Goal: Transaction & Acquisition: Obtain resource

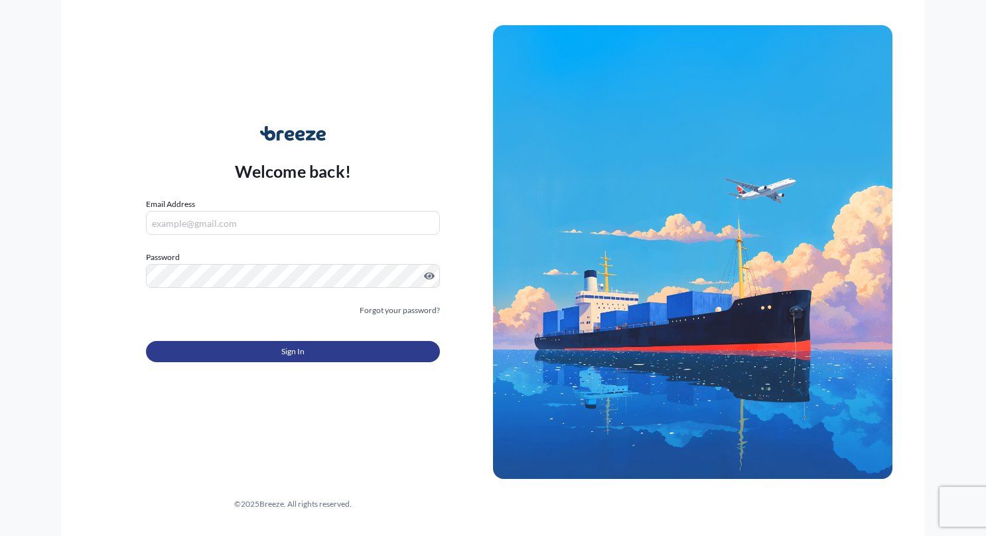
type input "[PERSON_NAME][EMAIL_ADDRESS][DOMAIN_NAME]"
click at [303, 356] on span "Sign In" at bounding box center [292, 351] width 23 height 13
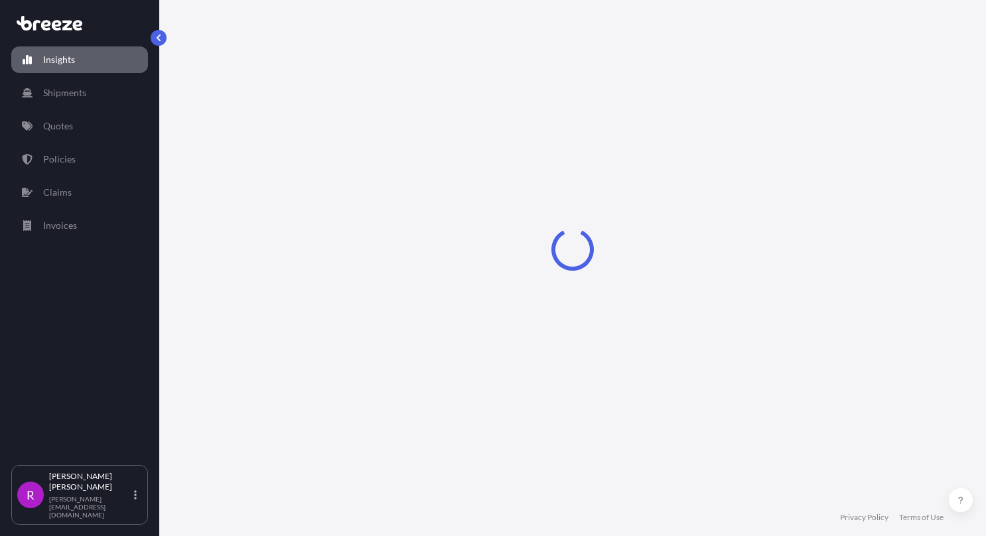
select select "2025"
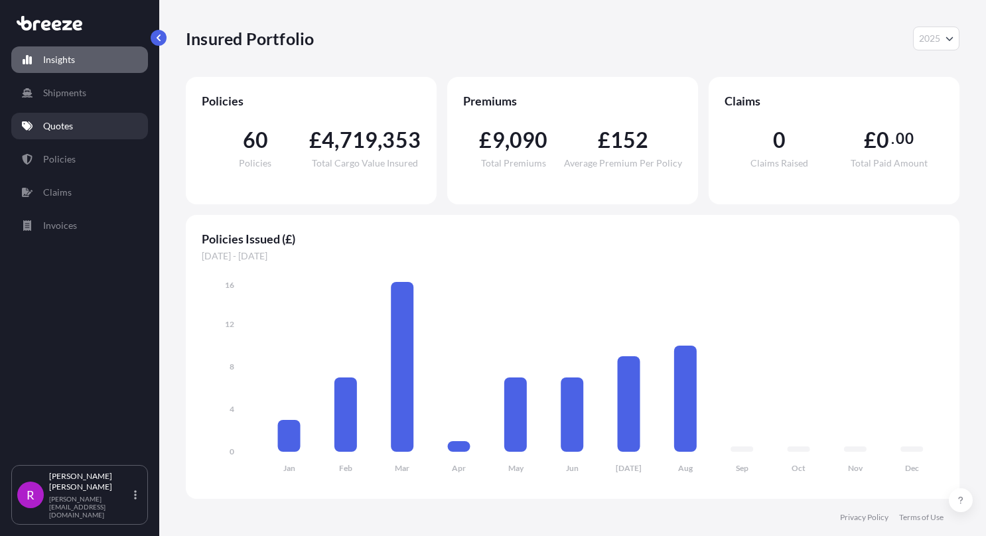
click at [94, 135] on link "Quotes" at bounding box center [79, 126] width 137 height 27
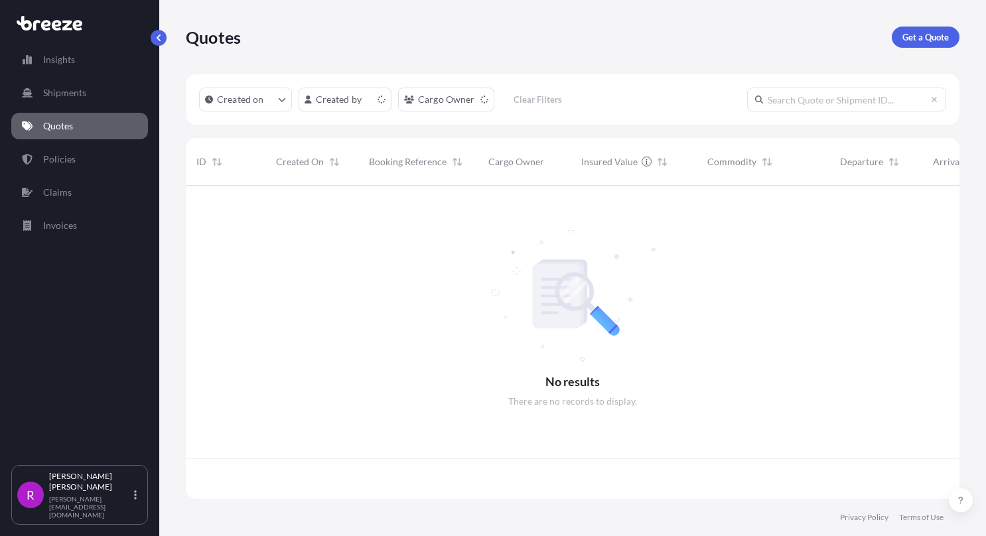
scroll to position [310, 763]
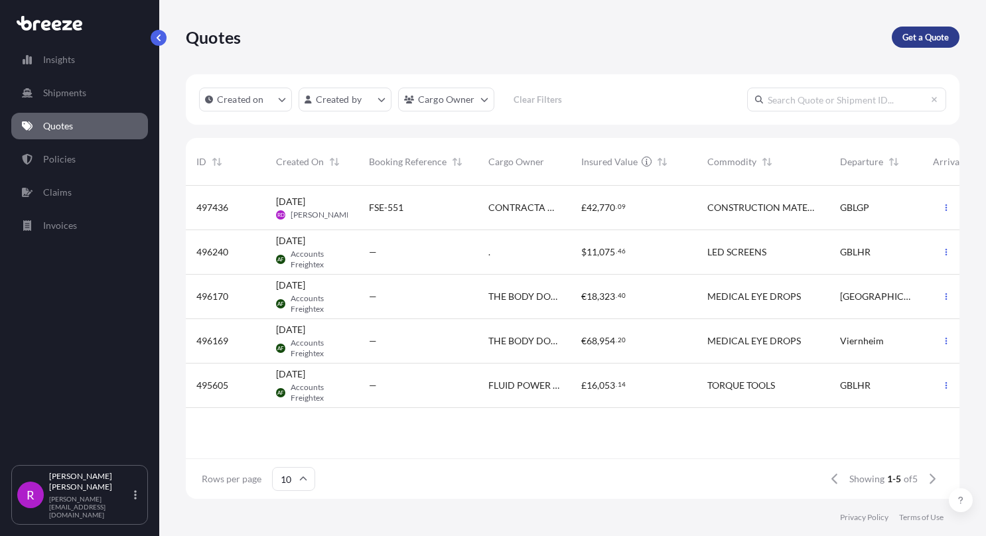
click at [922, 42] on p "Get a Quote" at bounding box center [925, 37] width 46 height 13
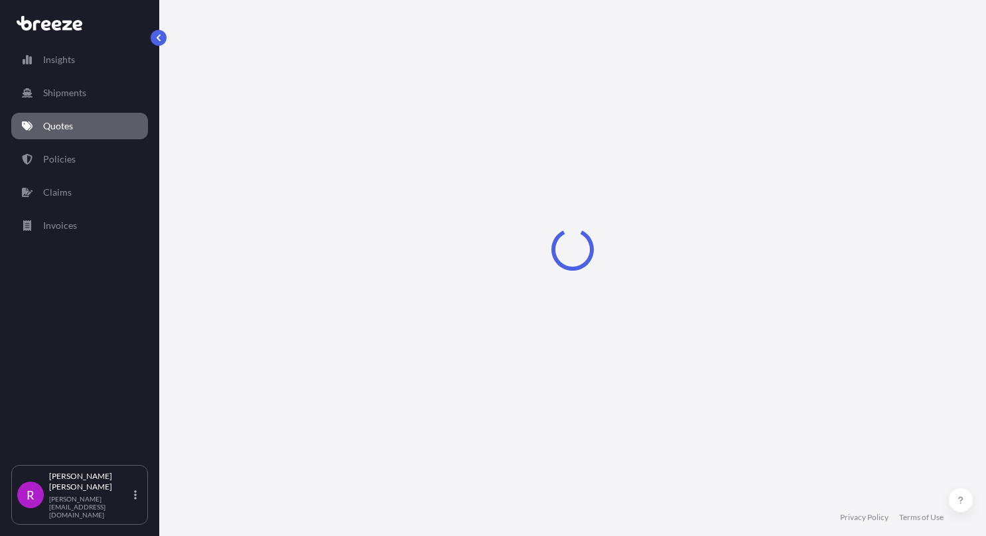
select select "Sea"
select select "1"
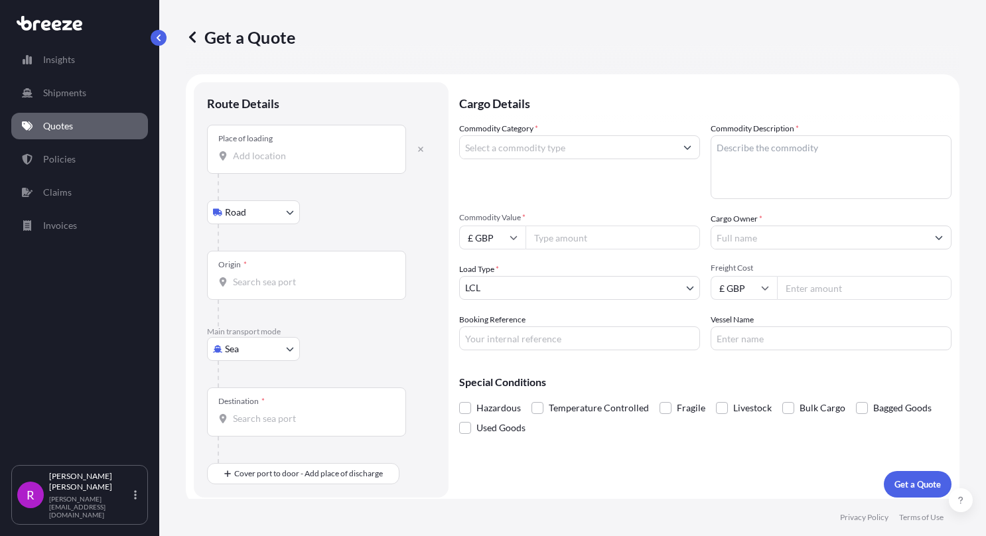
click at [265, 170] on div "Place of loading" at bounding box center [306, 149] width 199 height 49
click at [265, 163] on input "Place of loading" at bounding box center [311, 155] width 157 height 13
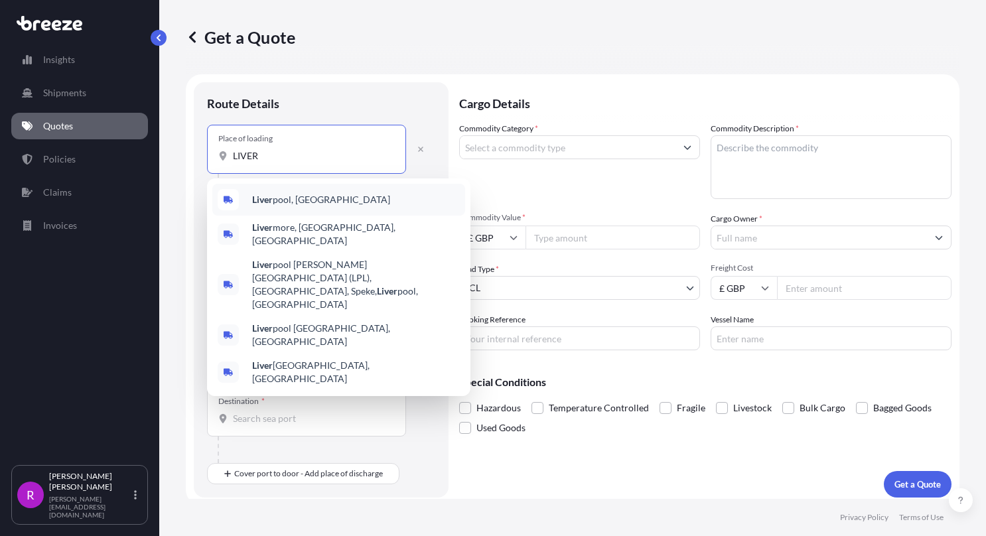
click at [281, 200] on span "Liver pool, [GEOGRAPHIC_DATA]" at bounding box center [321, 199] width 138 height 13
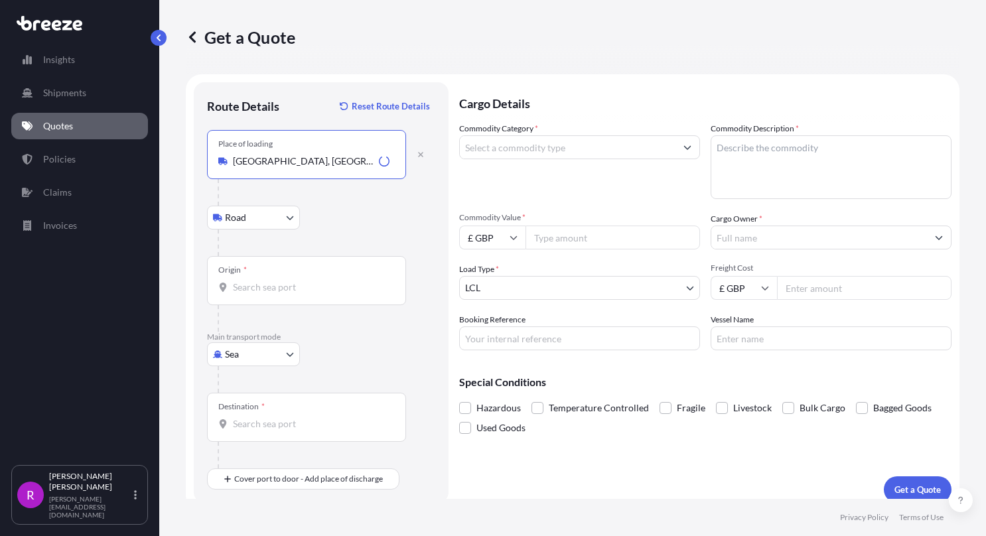
type input "[GEOGRAPHIC_DATA], [GEOGRAPHIC_DATA]"
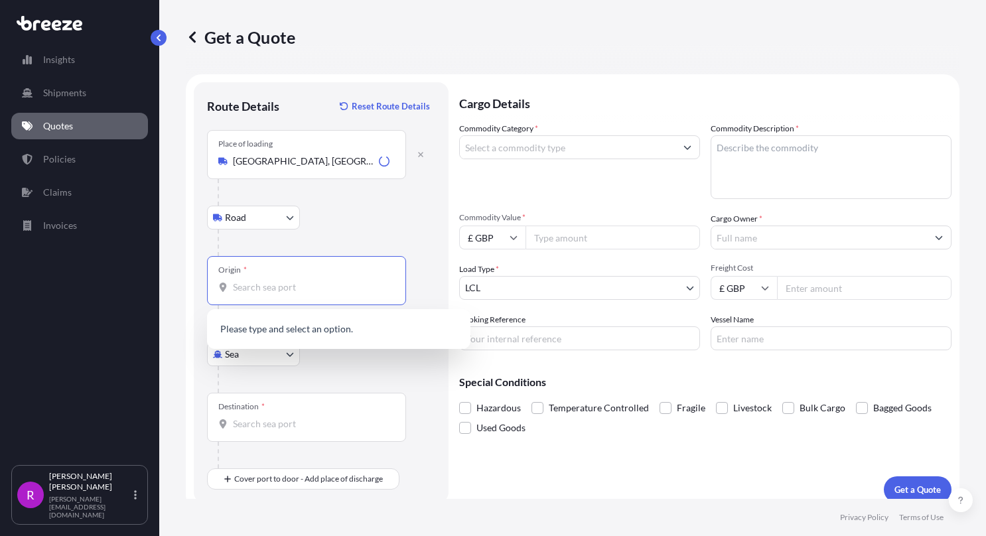
click at [251, 282] on input "Origin *" at bounding box center [311, 287] width 157 height 13
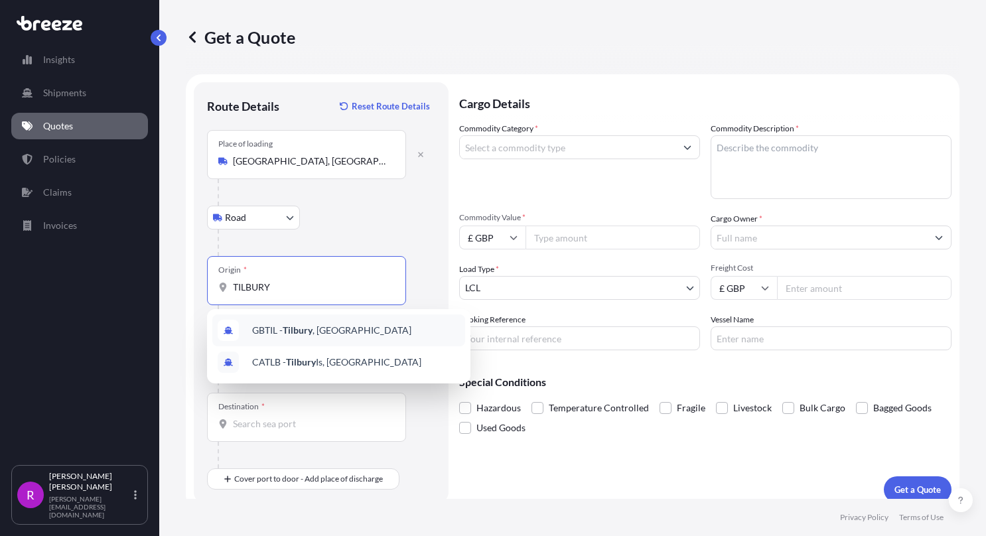
click at [297, 342] on div "GBTIL - [GEOGRAPHIC_DATA] , [GEOGRAPHIC_DATA]" at bounding box center [338, 330] width 253 height 32
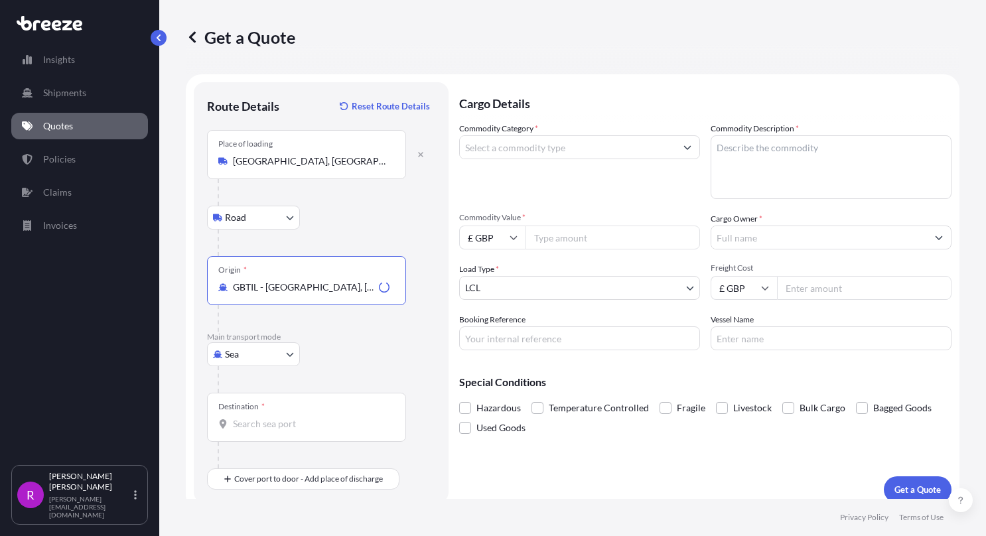
type input "GBTIL - [GEOGRAPHIC_DATA], [GEOGRAPHIC_DATA]"
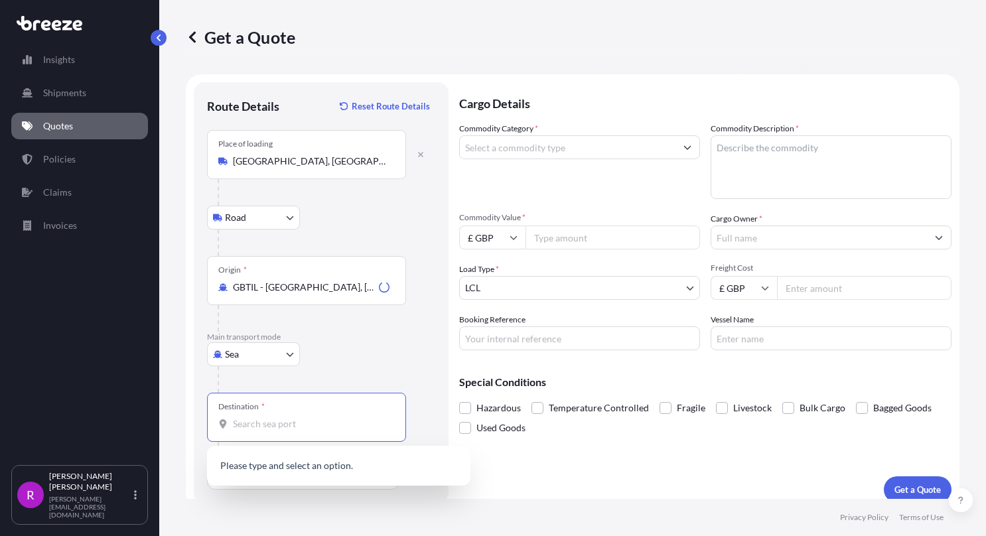
click at [262, 421] on input "Destination *" at bounding box center [311, 423] width 157 height 13
type input "L"
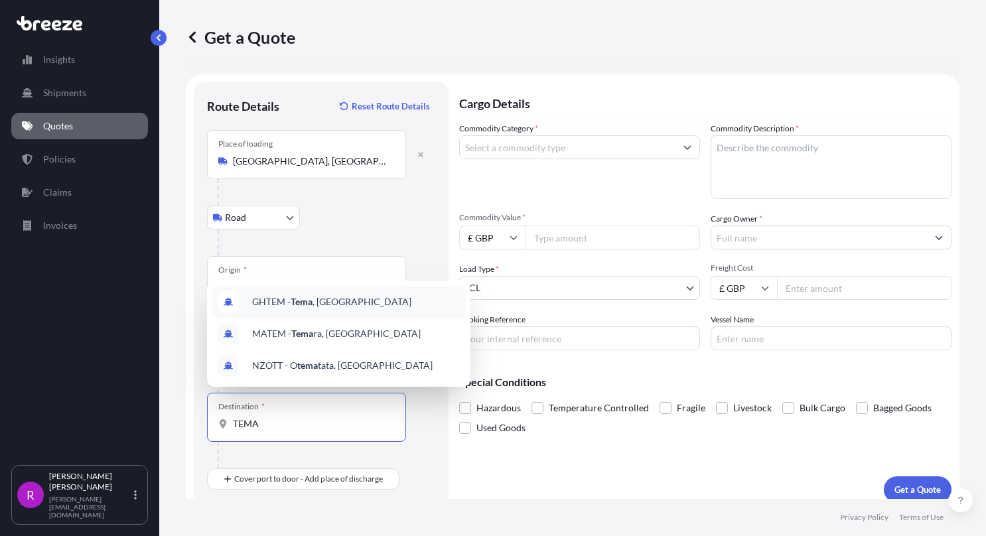
click at [287, 299] on span "GHTEM - [GEOGRAPHIC_DATA] , [GEOGRAPHIC_DATA]" at bounding box center [331, 301] width 159 height 13
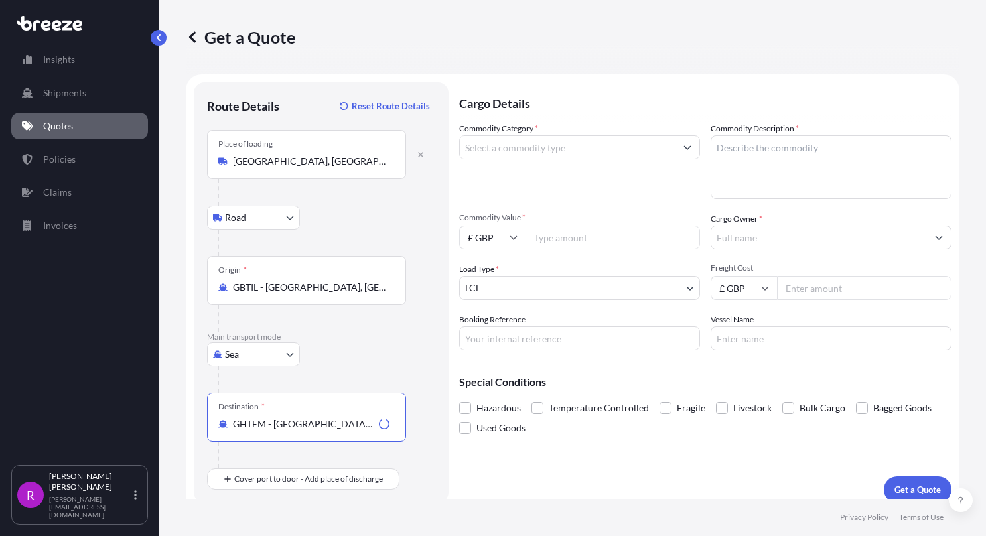
type input "GHTEM - [GEOGRAPHIC_DATA], [GEOGRAPHIC_DATA]"
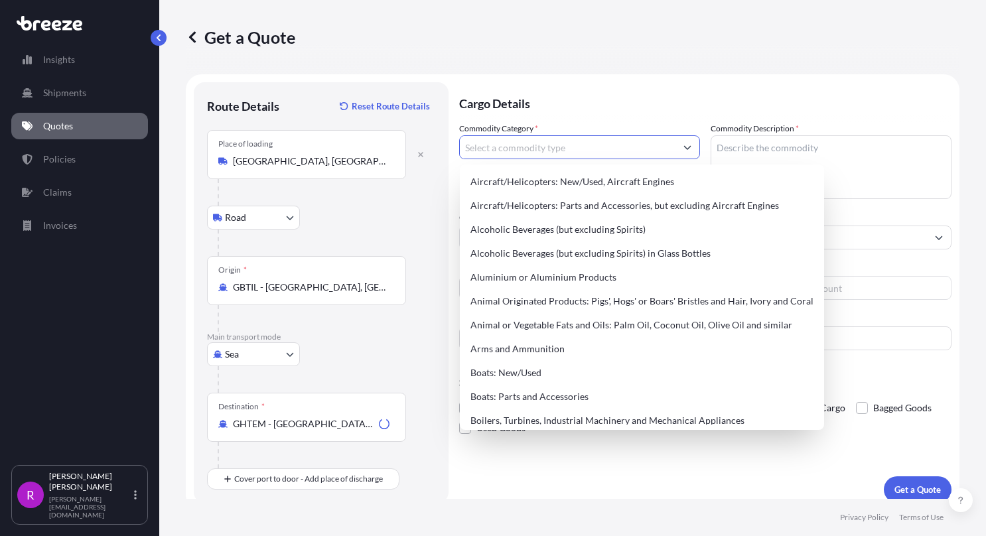
click at [511, 154] on input "Commodity Category *" at bounding box center [568, 147] width 216 height 24
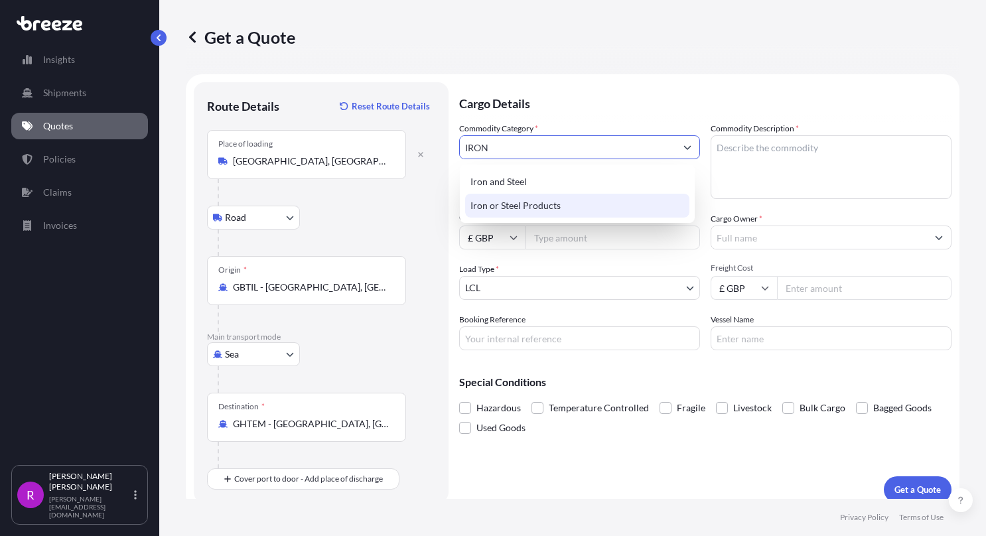
click at [508, 210] on div "Iron or Steel Products" at bounding box center [577, 206] width 224 height 24
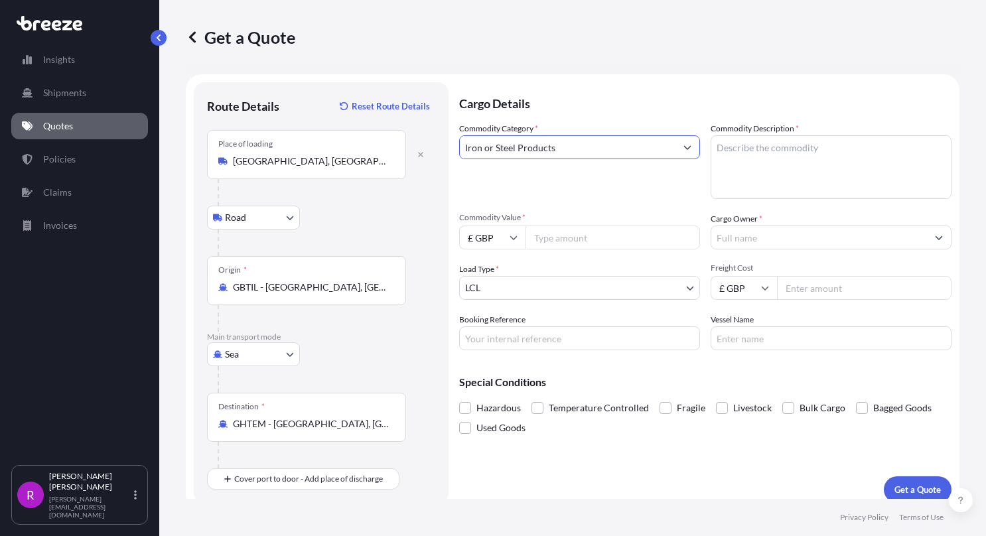
type input "Iron or Steel Products"
click at [752, 150] on textarea "Commodity Description *" at bounding box center [831, 167] width 241 height 64
click at [757, 138] on textarea "Commodity Description *" at bounding box center [831, 167] width 241 height 64
paste textarea "PRE-FABRICATED DISASSEMBLED FACADE STEEL STRUCTURE"
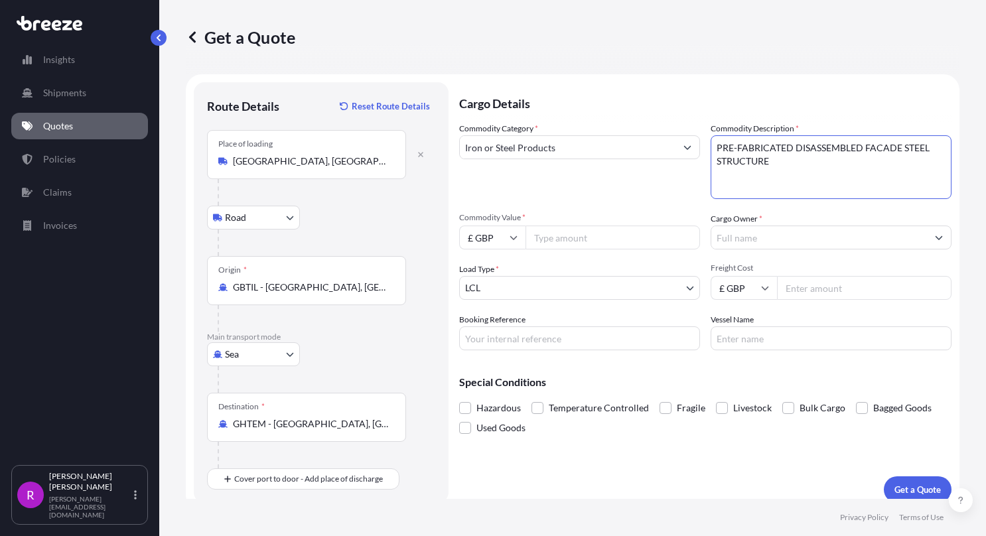
click at [711, 149] on textarea "PRE-FABRICATED DISASSEMBLED FACADE STEEL STRUCTURE" at bounding box center [831, 167] width 241 height 64
type textarea "PRE-FABRICATED DISASSEMBLED FACADE STEEL STRUCTURE"
click at [573, 239] on input "Commodity Value *" at bounding box center [612, 238] width 174 height 24
type input "84509.41"
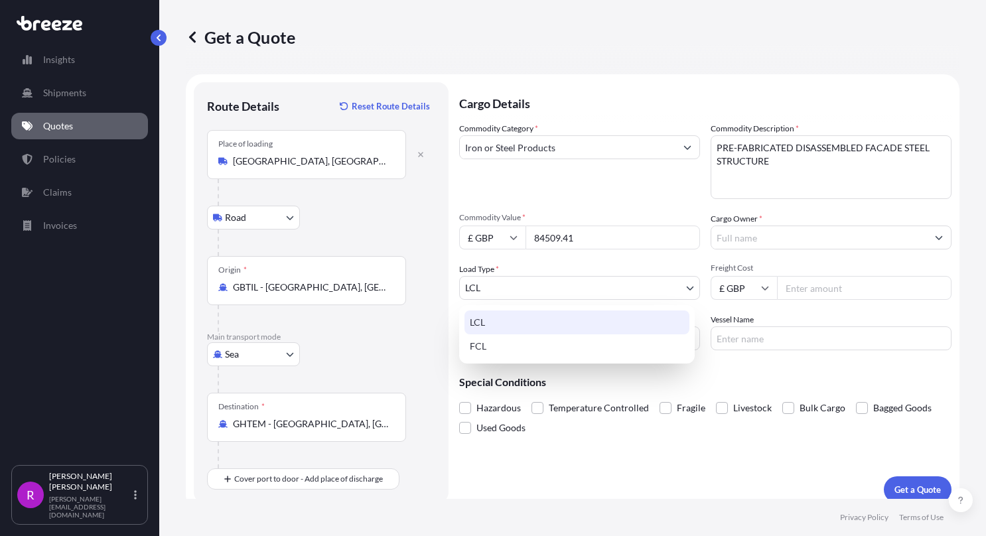
click at [558, 297] on body "Insights Shipments Quotes Policies Claims Invoices R [PERSON_NAME] [PERSON_NAME…" at bounding box center [493, 268] width 986 height 536
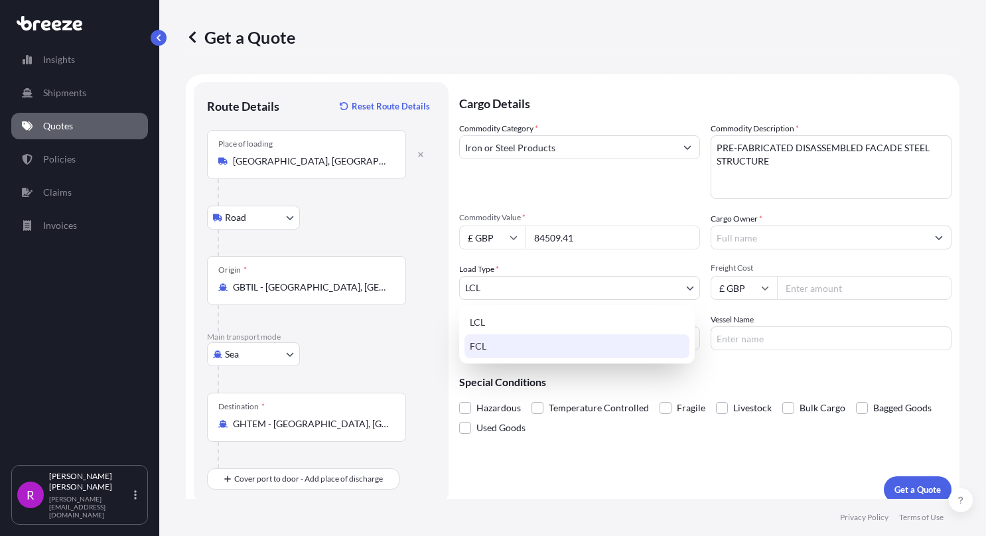
click at [495, 342] on div "FCL" at bounding box center [576, 346] width 225 height 24
select select "2"
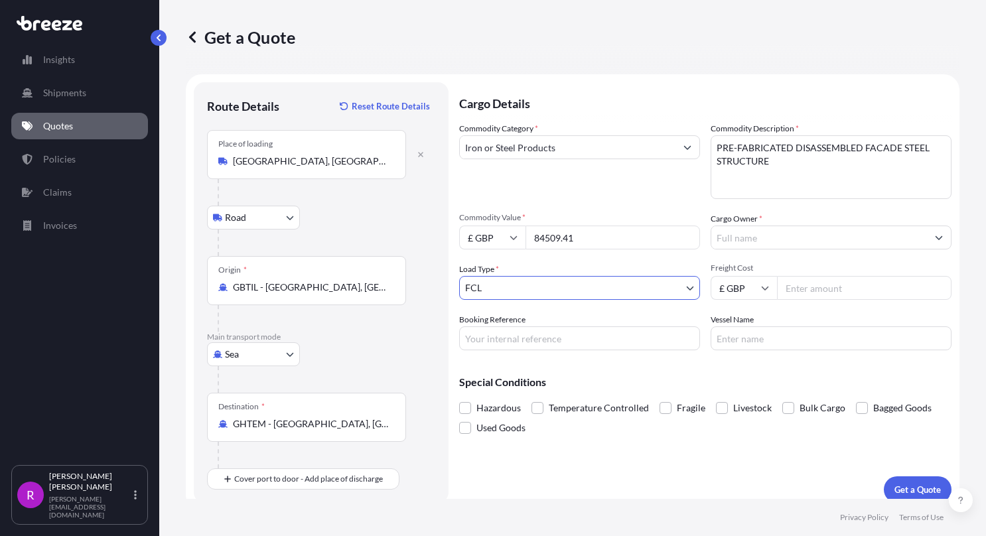
click at [737, 239] on input "Cargo Owner *" at bounding box center [819, 238] width 216 height 24
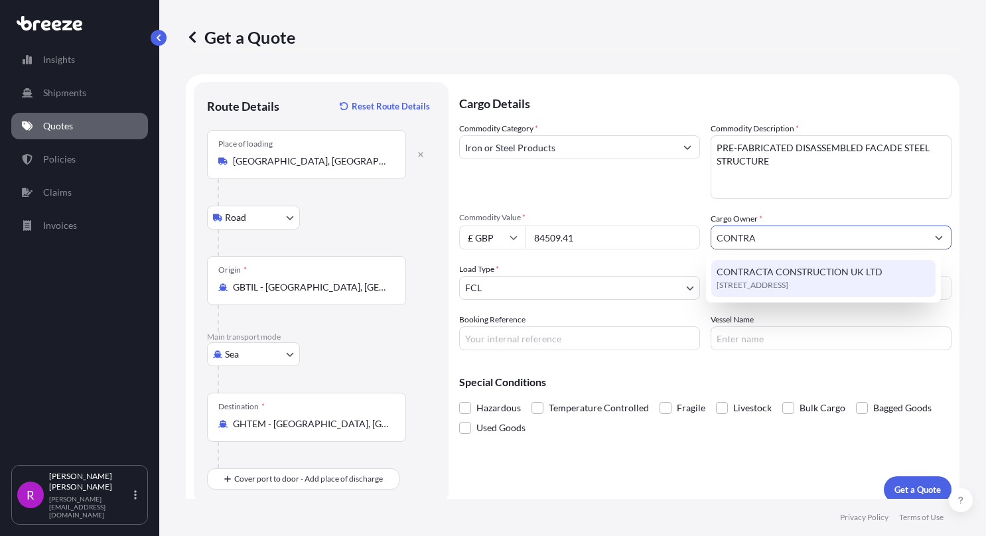
click at [733, 281] on span "[STREET_ADDRESS]" at bounding box center [753, 285] width 72 height 13
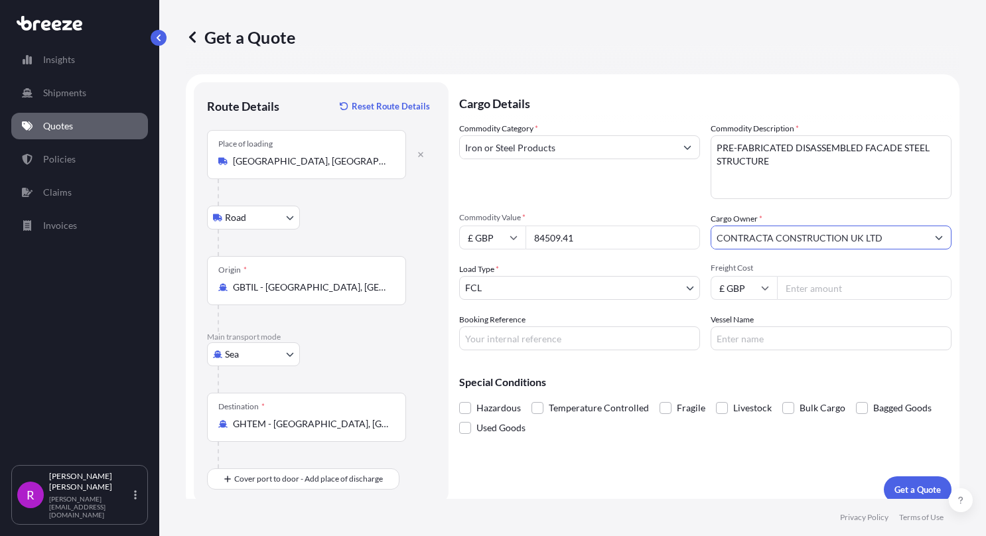
type input "CONTRACTA CONSTRUCTION UK LTD"
click at [484, 339] on input "Booking Reference" at bounding box center [579, 338] width 241 height 24
type input "FSE-583"
click at [828, 296] on input "Freight Cost" at bounding box center [864, 288] width 174 height 24
type input "6936.91"
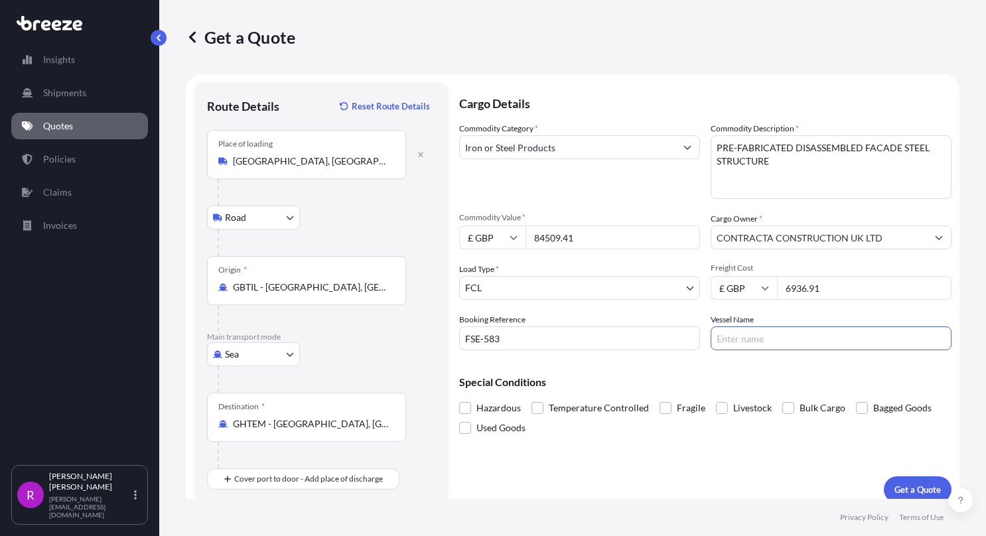
click at [744, 336] on input "Vessel Name" at bounding box center [831, 338] width 241 height 24
type input "GREAT TEMA"
click at [894, 491] on p "Get a Quote" at bounding box center [917, 489] width 46 height 13
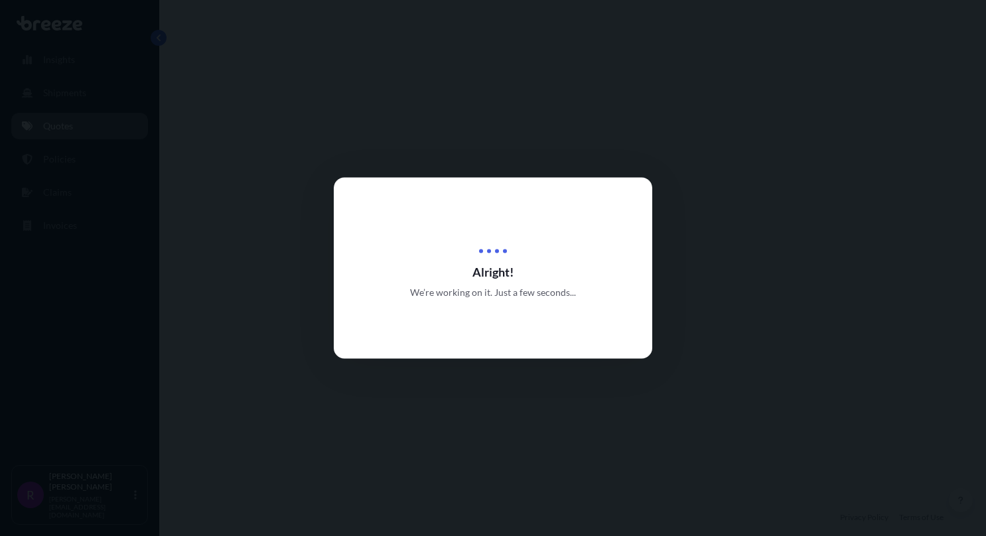
select select "Road"
select select "Sea"
select select "2"
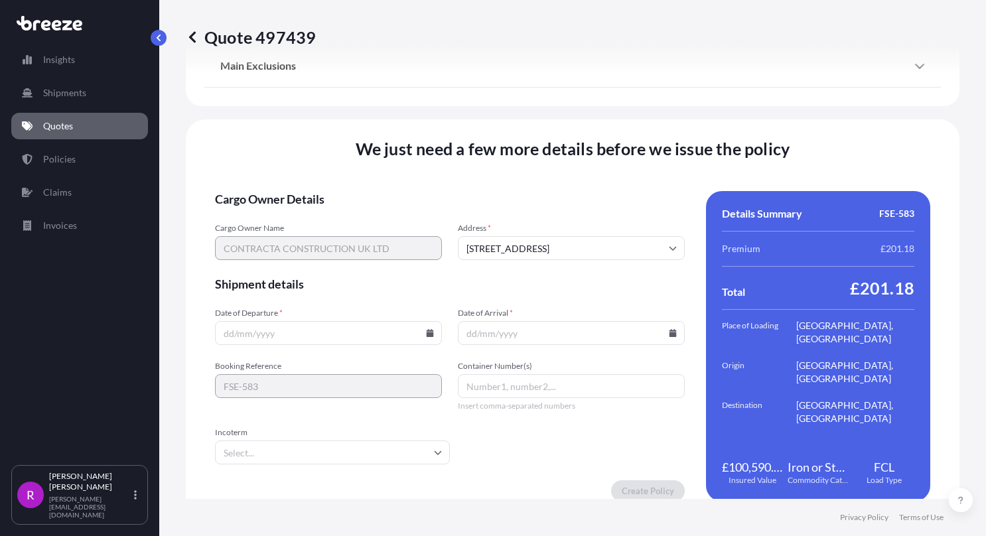
scroll to position [1673, 0]
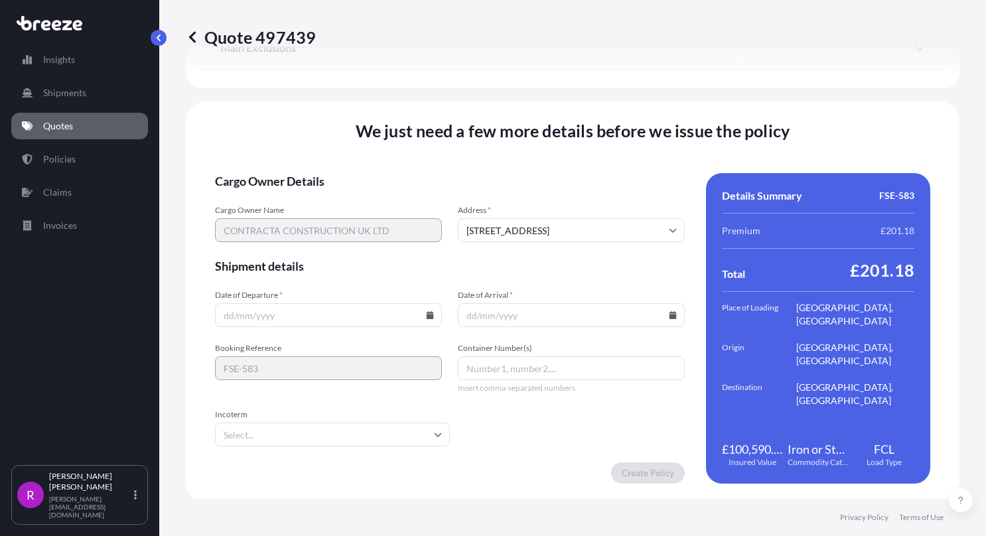
click at [231, 312] on input "Date of Departure *" at bounding box center [328, 315] width 227 height 24
type input "[DATE]"
click at [466, 314] on input "Date of Arrival *" at bounding box center [571, 315] width 227 height 24
type input "[DATE]"
click at [479, 366] on input "Container Number(s)" at bounding box center [571, 368] width 227 height 24
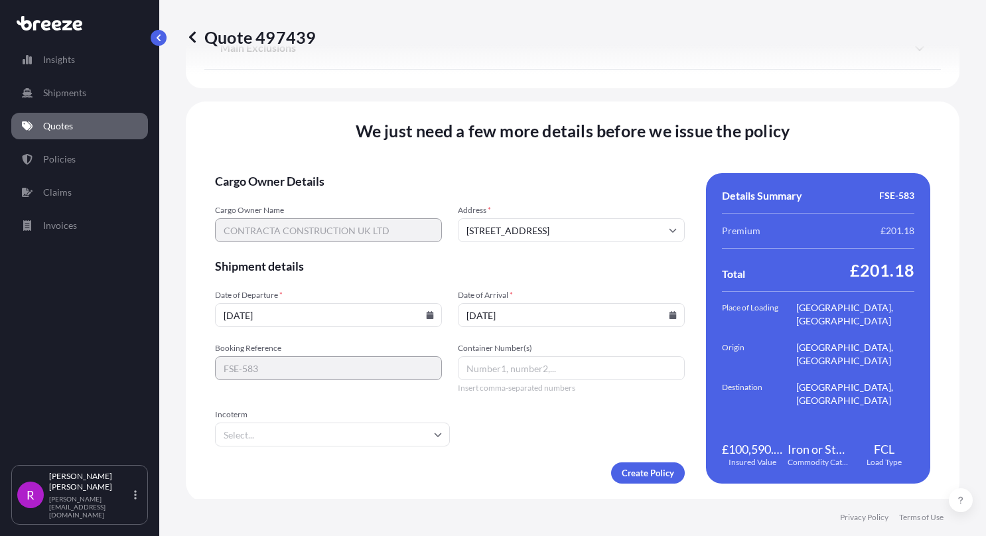
click at [521, 366] on input "Container Number(s)" at bounding box center [571, 368] width 227 height 24
paste input "GCNU5600192)"
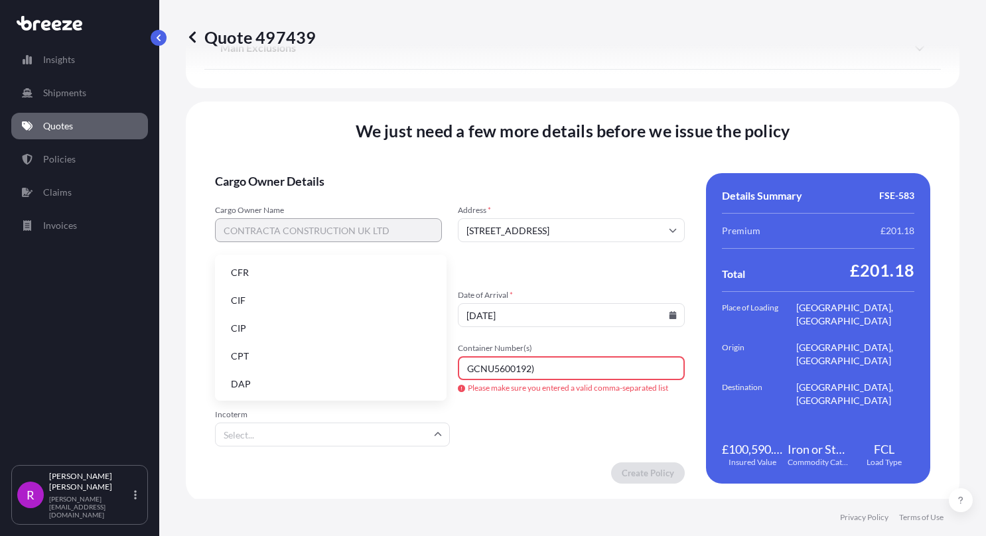
click at [263, 438] on input "Incoterm" at bounding box center [332, 435] width 235 height 24
click at [243, 309] on li "CIF" at bounding box center [330, 300] width 221 height 25
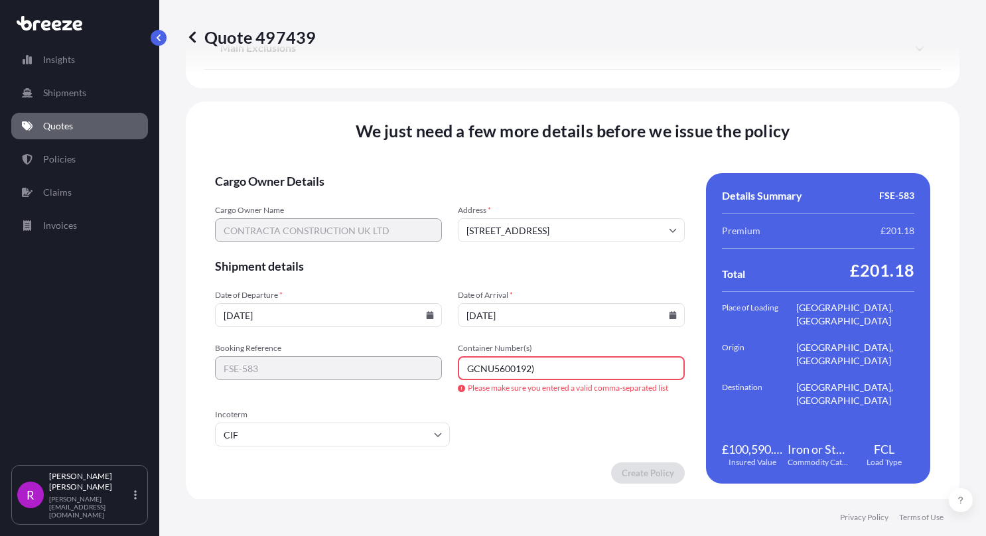
click at [547, 374] on input "GCNU5600192)" at bounding box center [571, 368] width 227 height 24
type input "GCNU5600192"
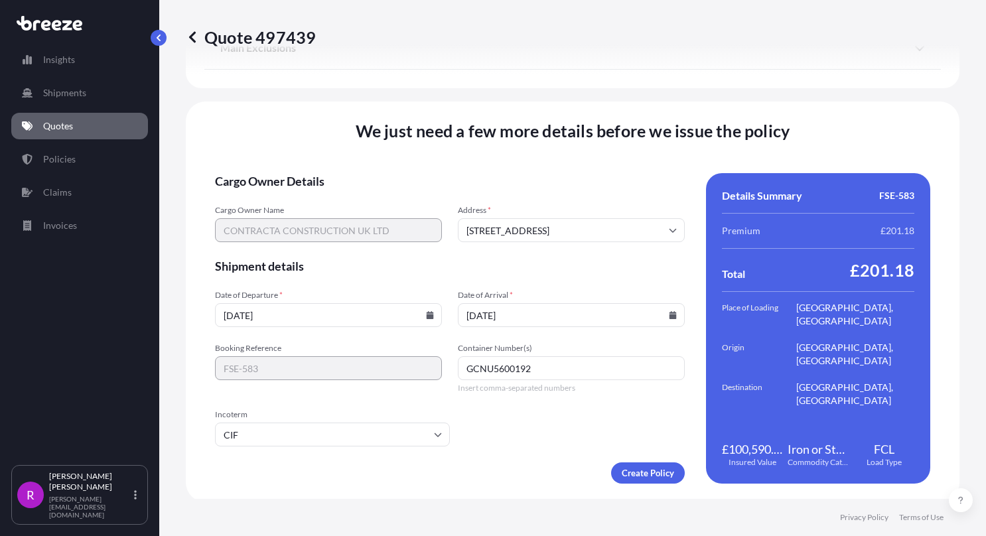
click at [486, 423] on form "Cargo Owner Details Cargo Owner Name CONTRACTA CONSTRUCTION UK LTD Address * [S…" at bounding box center [450, 328] width 470 height 310
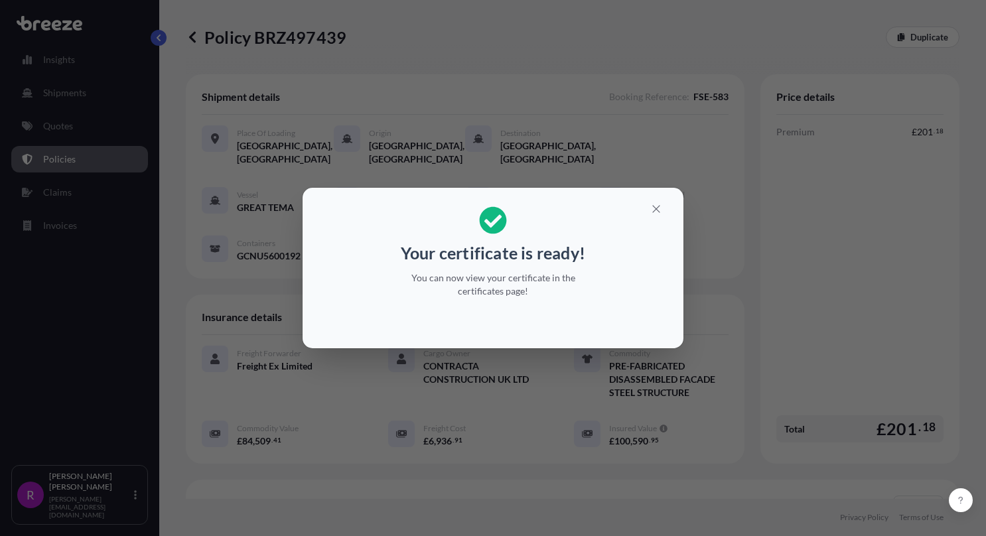
click at [874, 487] on div "Your certificate is ready! You can now view your certificate in the certificate…" at bounding box center [493, 268] width 986 height 536
